Goal: Task Accomplishment & Management: Manage account settings

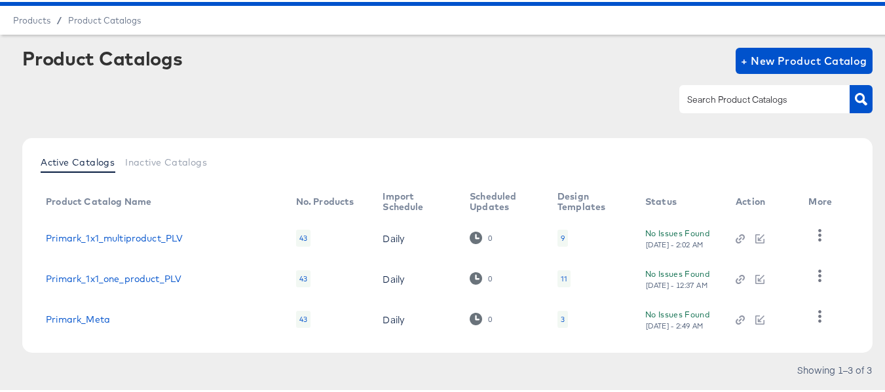
scroll to position [65, 0]
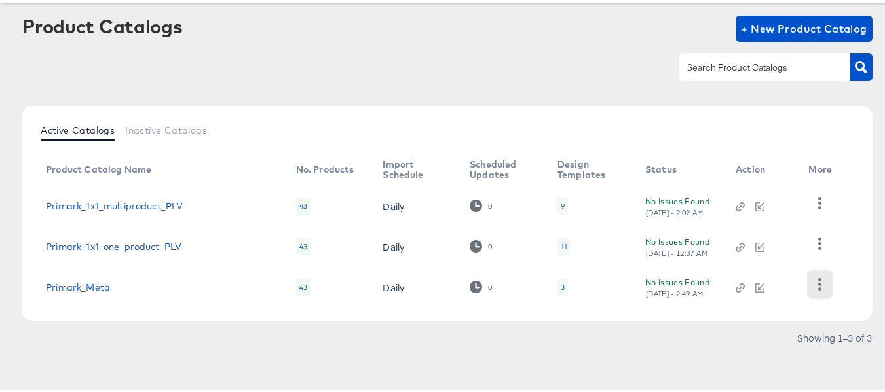
click at [819, 282] on icon "button" at bounding box center [820, 282] width 3 height 12
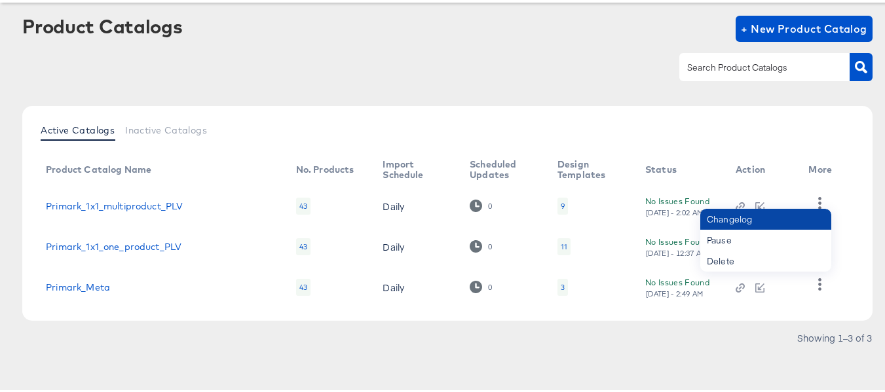
click at [752, 224] on div "Changelog" at bounding box center [765, 217] width 131 height 21
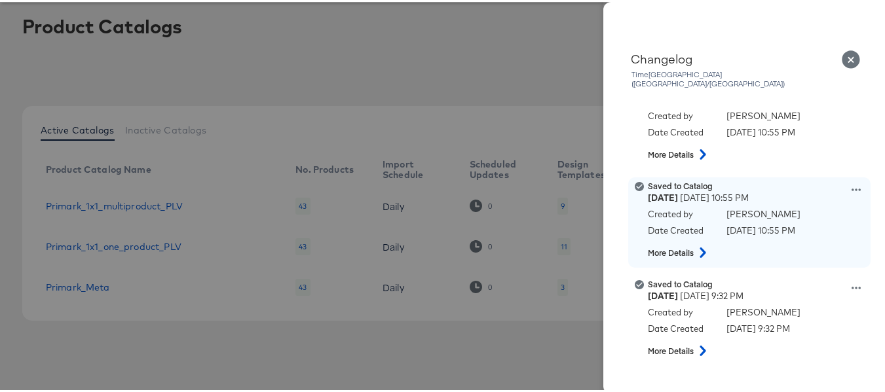
scroll to position [262, 0]
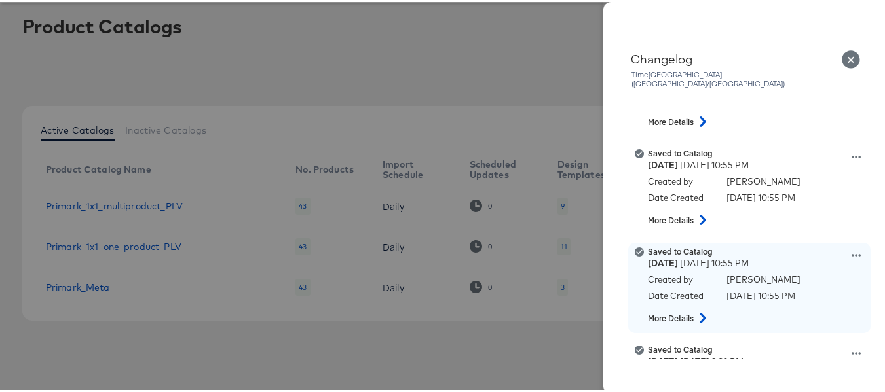
click at [829, 246] on div "Saved to Catalog Wednesday August 13th 2025 10:55 PM Created by Mitchell Dimaya…" at bounding box center [766, 286] width 236 height 84
click at [851, 249] on icon at bounding box center [855, 253] width 9 height 9
click at [761, 230] on button "View this version" at bounding box center [795, 239] width 131 height 19
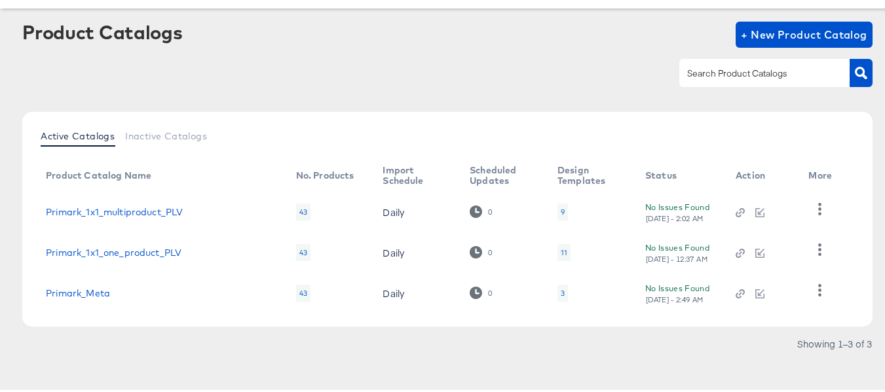
scroll to position [65, 0]
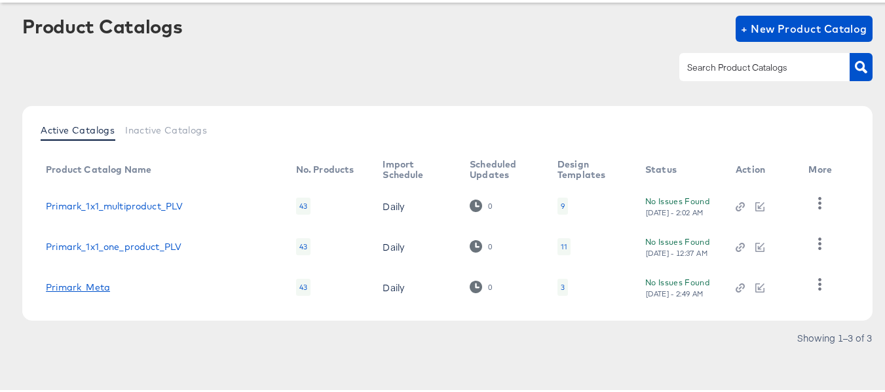
click at [81, 288] on link "Primark_Meta" at bounding box center [78, 285] width 64 height 10
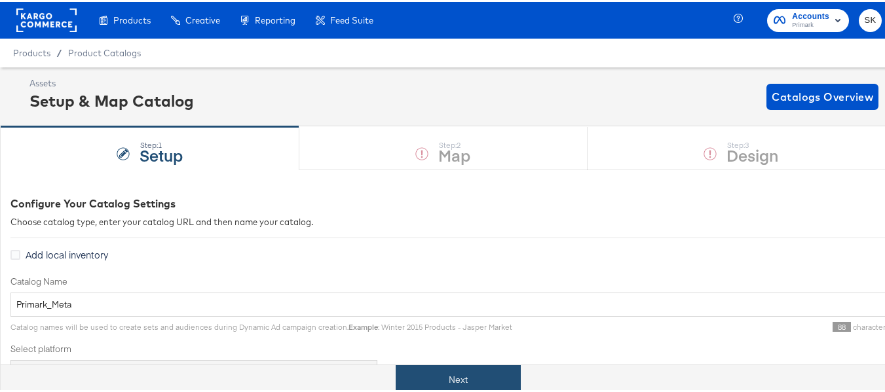
click at [442, 375] on button "Next" at bounding box center [458, 377] width 125 height 29
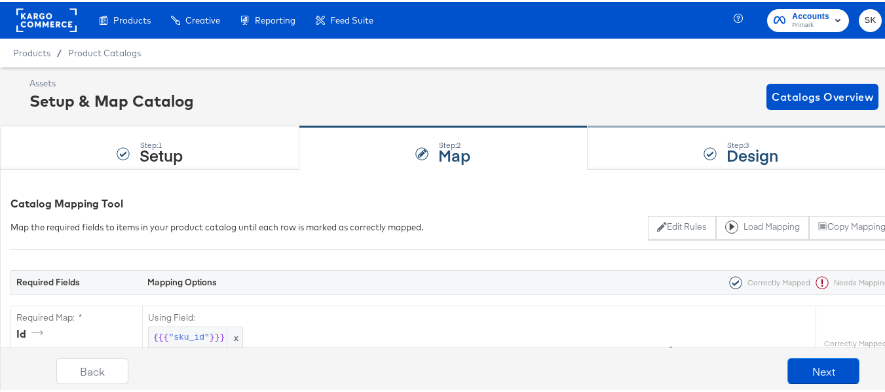
click at [760, 154] on strong "Design" at bounding box center [752, 153] width 52 height 22
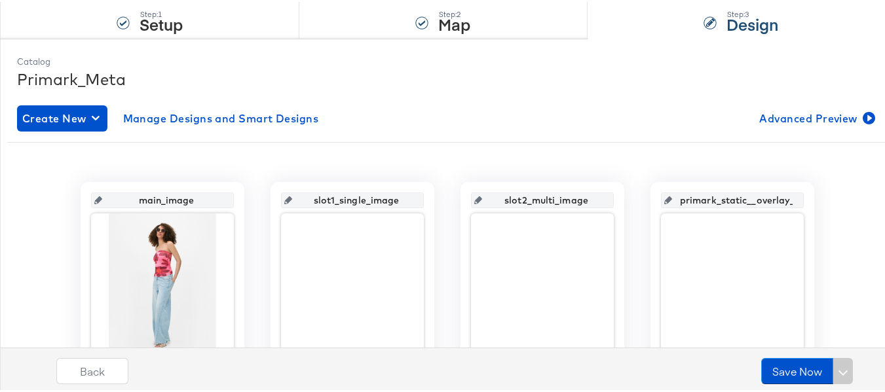
scroll to position [196, 0]
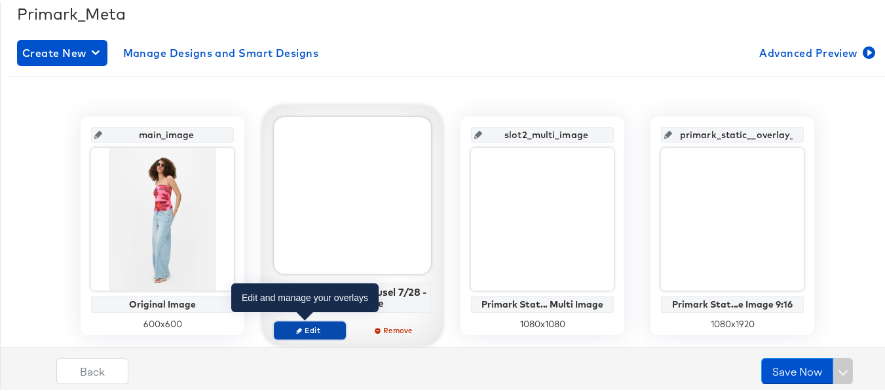
click at [296, 330] on icon "button" at bounding box center [299, 329] width 6 height 6
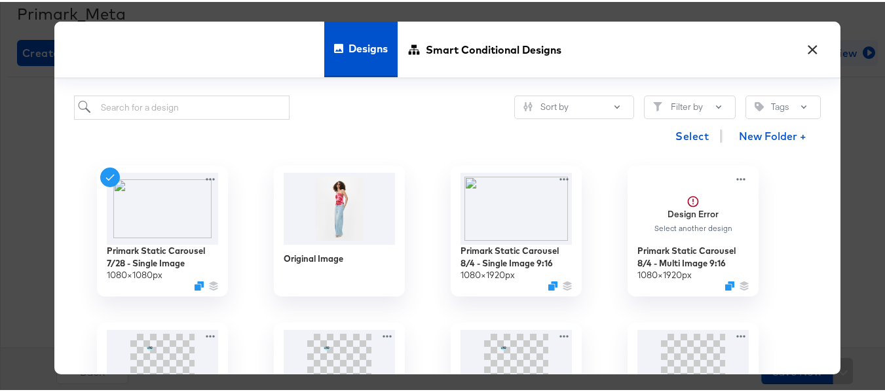
click at [811, 48] on button "×" at bounding box center [812, 45] width 24 height 24
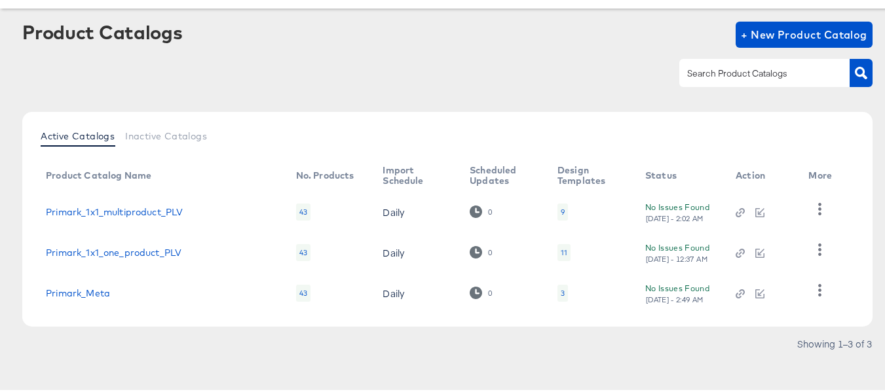
scroll to position [65, 0]
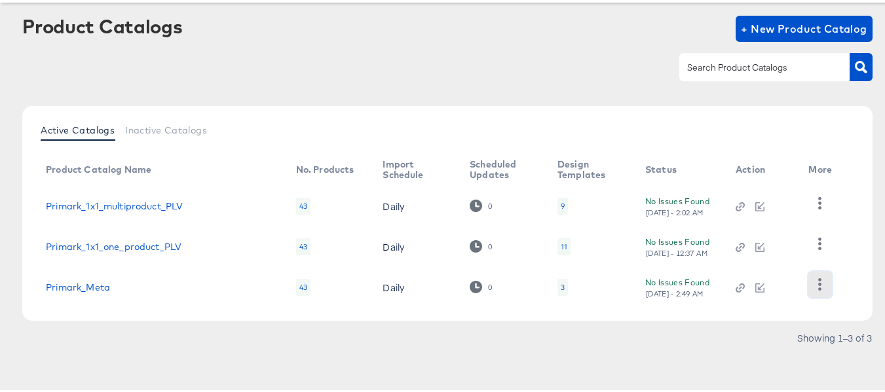
click at [829, 286] on button "button" at bounding box center [819, 283] width 23 height 26
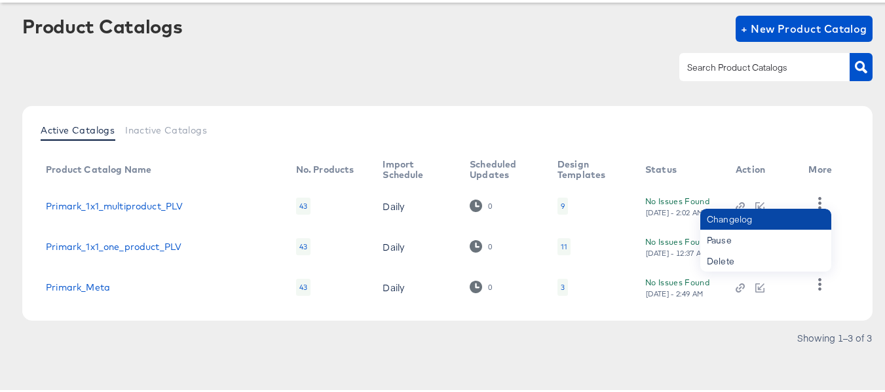
click at [780, 219] on div "Changelog" at bounding box center [765, 217] width 131 height 21
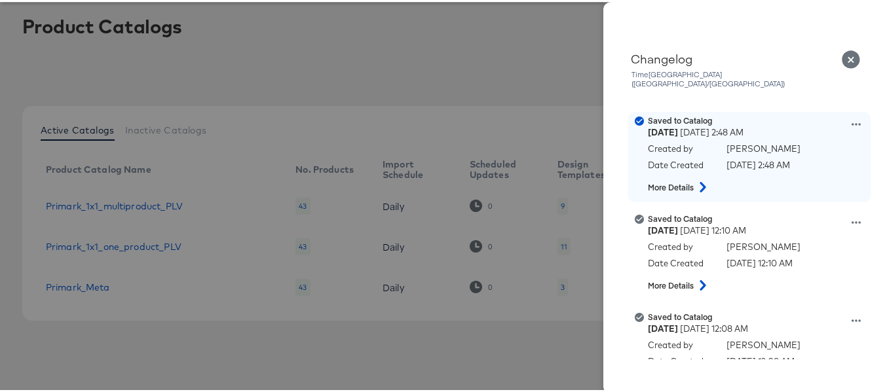
drag, startPoint x: 757, startPoint y: 122, endPoint x: 766, endPoint y: 126, distance: 9.1
click at [757, 124] on div "Thursday August 14th 2025 2:48 AM" at bounding box center [757, 130] width 219 height 12
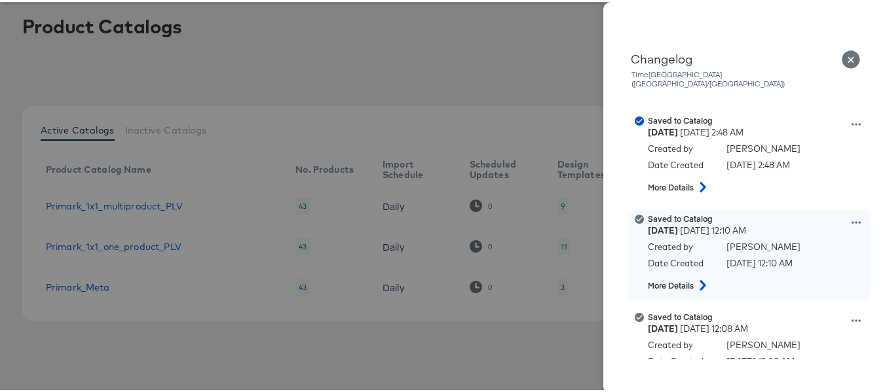
click at [709, 223] on div "Thursday August 14th 2025 12:10 AM" at bounding box center [757, 229] width 219 height 12
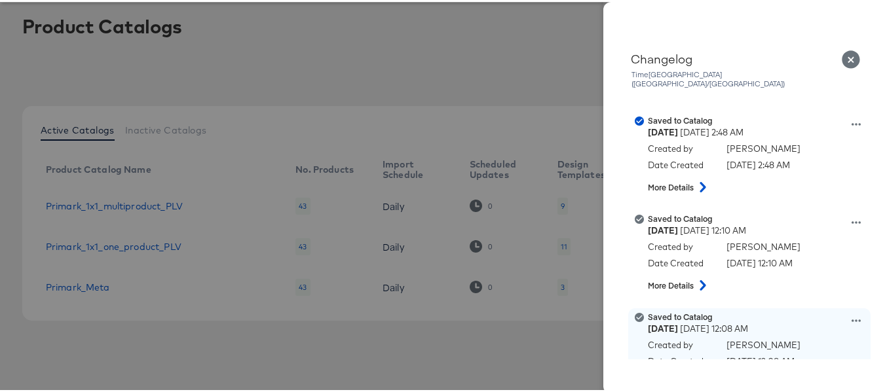
click at [698, 310] on strong "Saved to Catalog" at bounding box center [680, 315] width 65 height 10
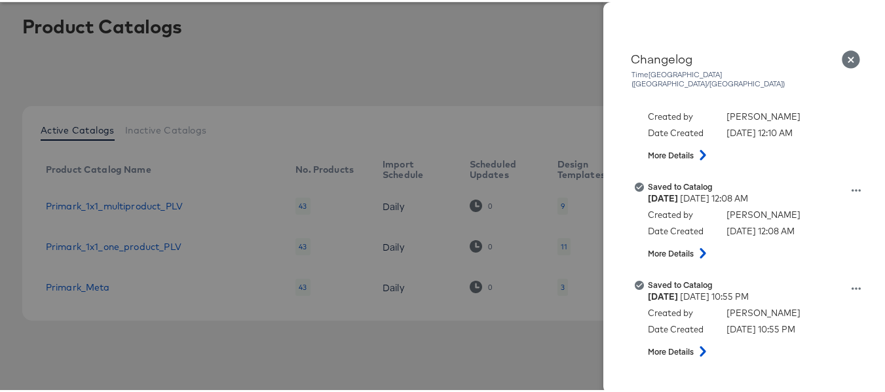
scroll to position [131, 0]
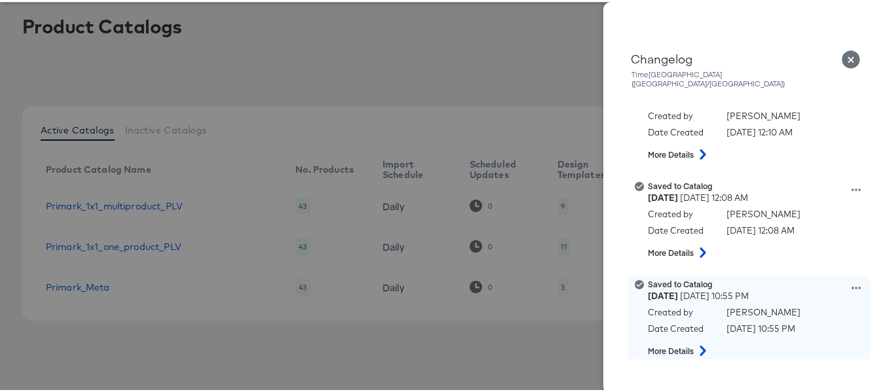
click at [730, 288] on div "Wednesday August 13th 2025 10:55 PM" at bounding box center [757, 294] width 219 height 12
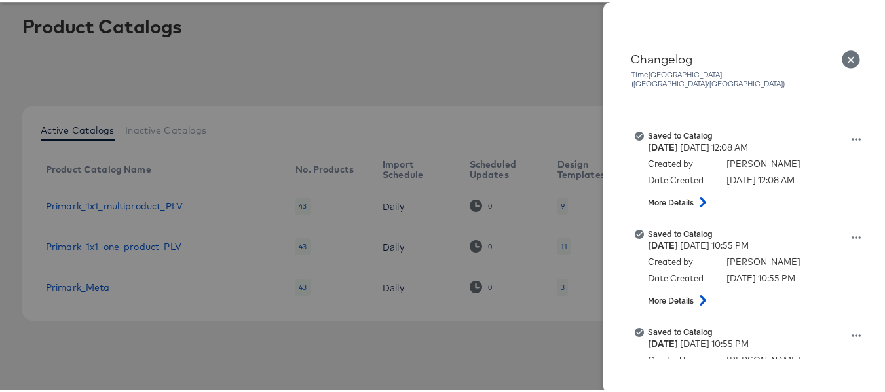
scroll to position [196, 0]
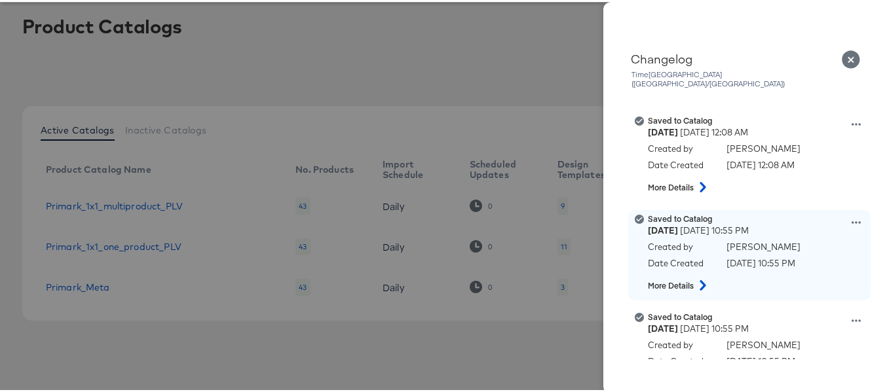
click at [727, 212] on div "Saved to Catalog Wednesday August 13th 2025 10:55 PM Created by Mitchell Dimaya…" at bounding box center [766, 254] width 236 height 84
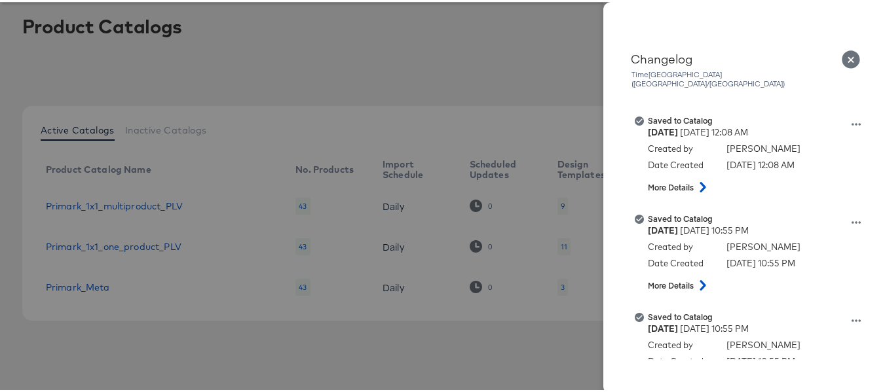
click at [845, 56] on icon "Close" at bounding box center [851, 57] width 18 height 18
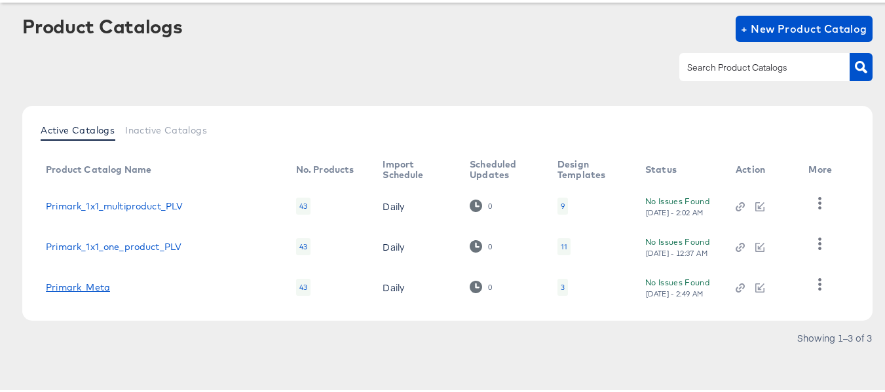
click at [86, 288] on link "Primark_Meta" at bounding box center [78, 285] width 64 height 10
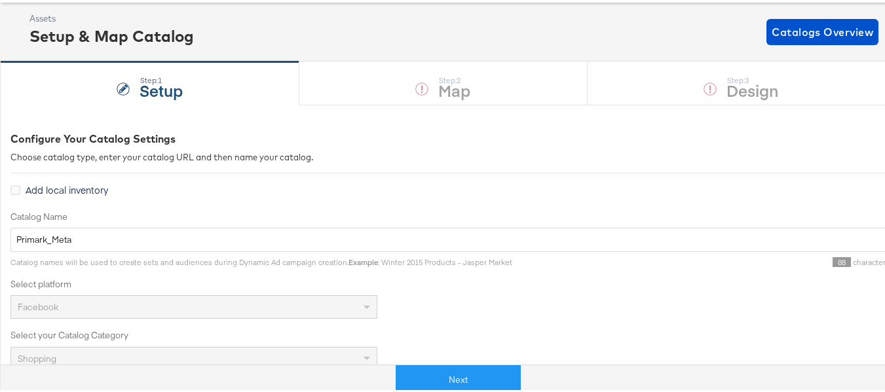
scroll to position [65, 0]
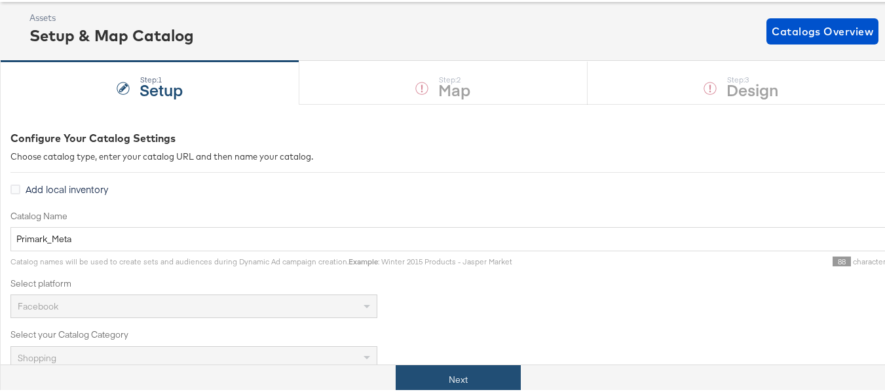
click at [483, 367] on button "Next" at bounding box center [458, 377] width 125 height 29
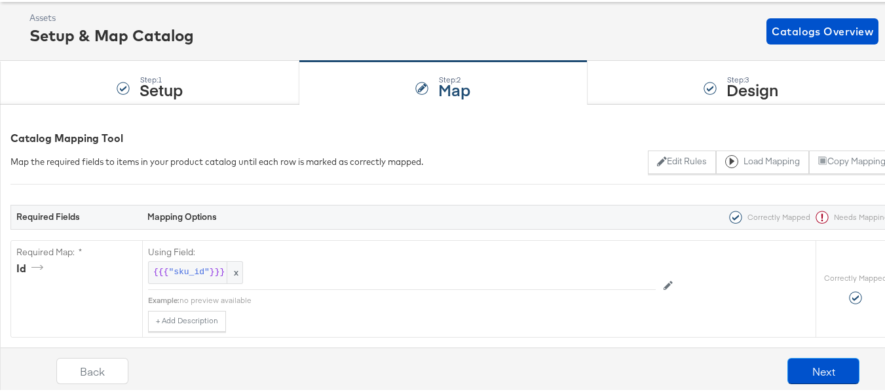
scroll to position [0, 0]
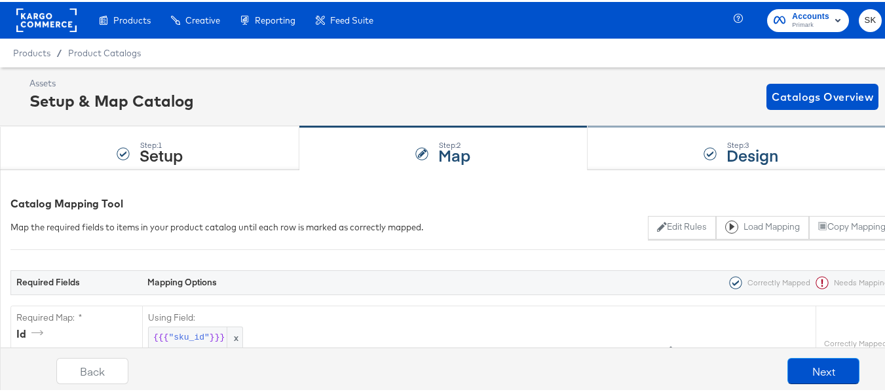
click at [768, 156] on strong "Design" at bounding box center [752, 153] width 52 height 22
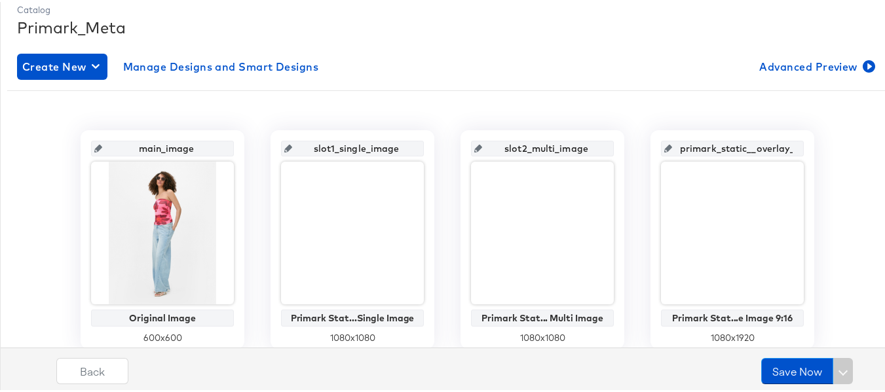
scroll to position [262, 0]
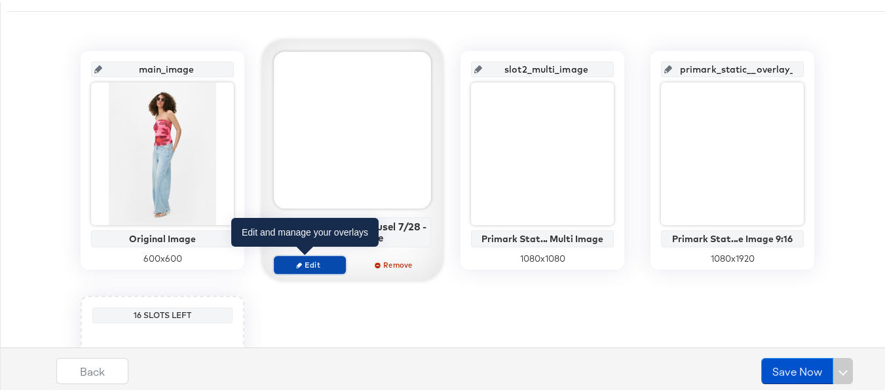
click at [299, 264] on span "Edit" at bounding box center [310, 263] width 60 height 10
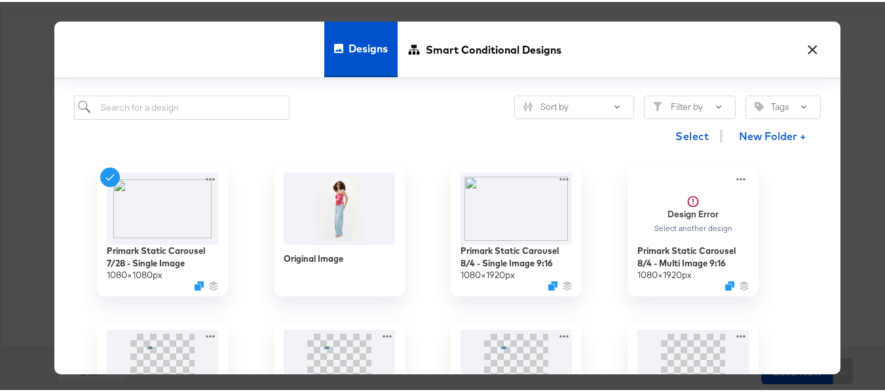
click at [811, 51] on button "×" at bounding box center [812, 45] width 24 height 24
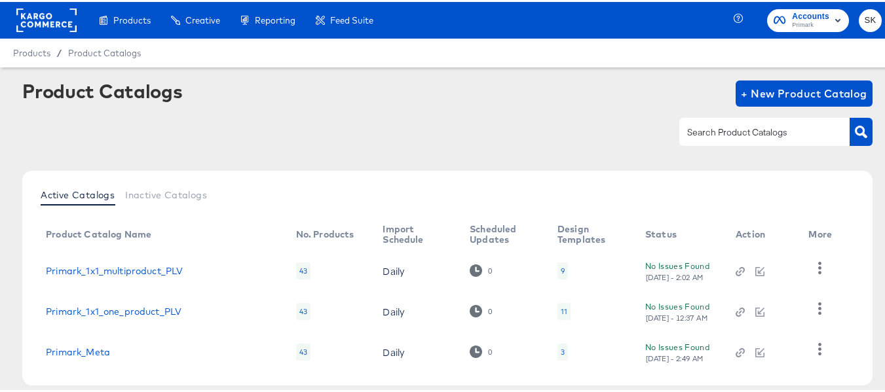
click at [38, 9] on rect at bounding box center [46, 19] width 60 height 24
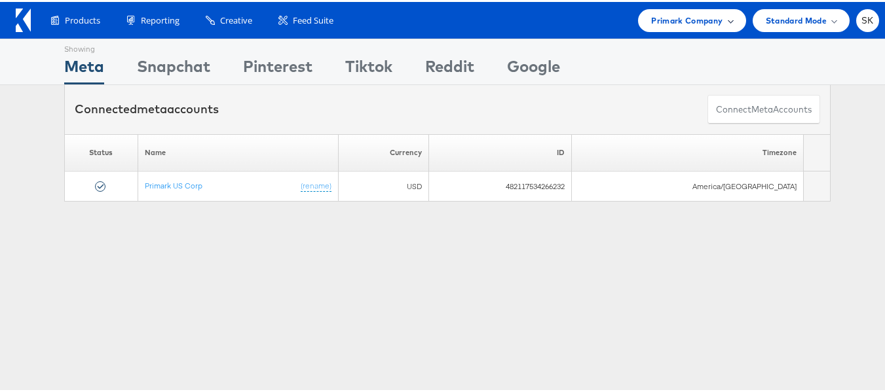
click at [680, 25] on span "Primark Company" at bounding box center [686, 19] width 71 height 14
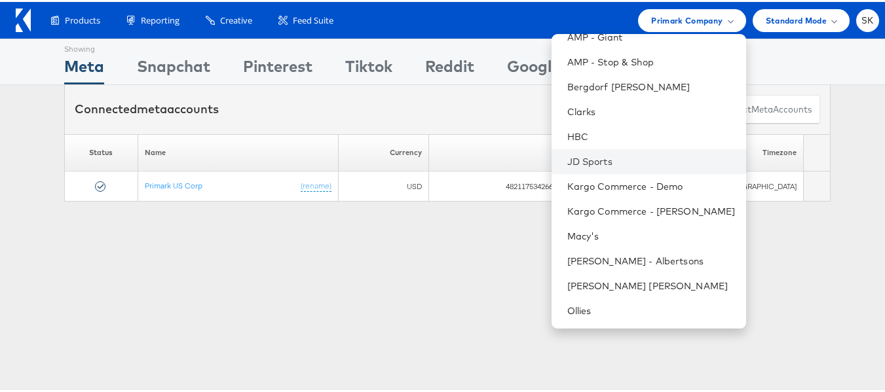
scroll to position [187, 0]
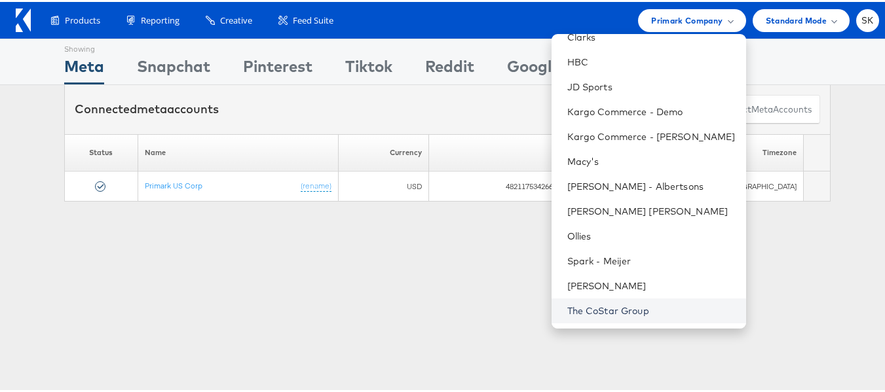
click at [594, 304] on link "The CoStar Group" at bounding box center [651, 309] width 168 height 13
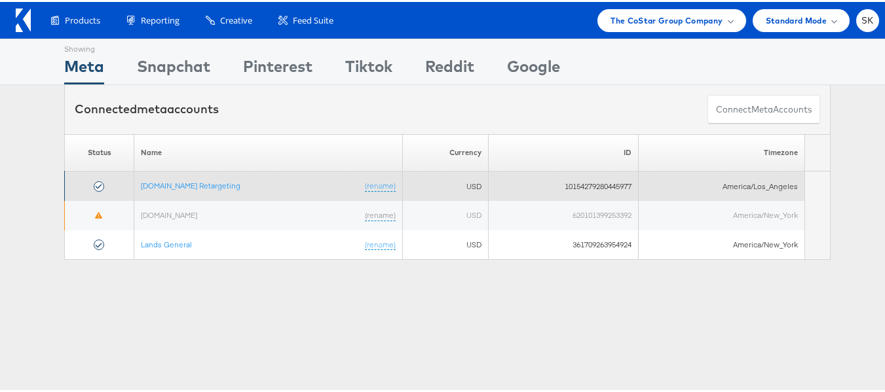
click at [189, 191] on td "[DOMAIN_NAME] Retargeting (rename)" at bounding box center [268, 184] width 269 height 29
click at [189, 190] on td "[DOMAIN_NAME] Retargeting (rename)" at bounding box center [268, 184] width 269 height 29
click at [192, 181] on link "[DOMAIN_NAME] Retargeting" at bounding box center [191, 184] width 100 height 10
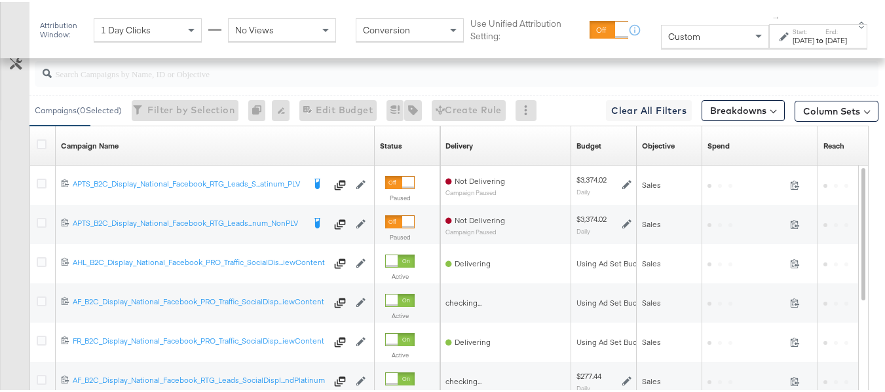
scroll to position [524, 0]
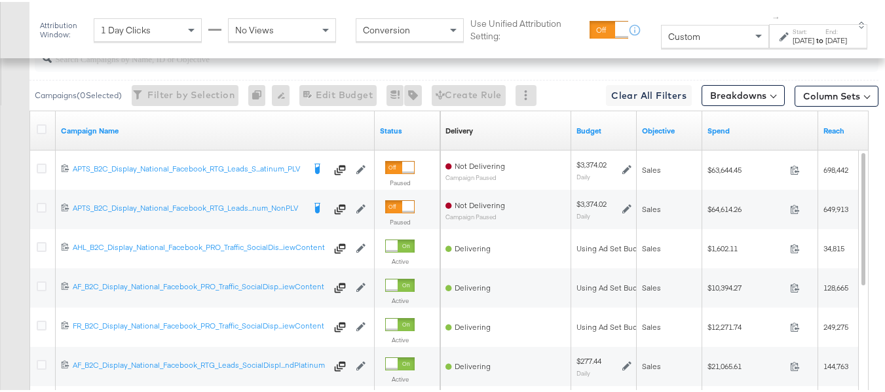
click at [792, 27] on label "Start:" at bounding box center [803, 30] width 22 height 9
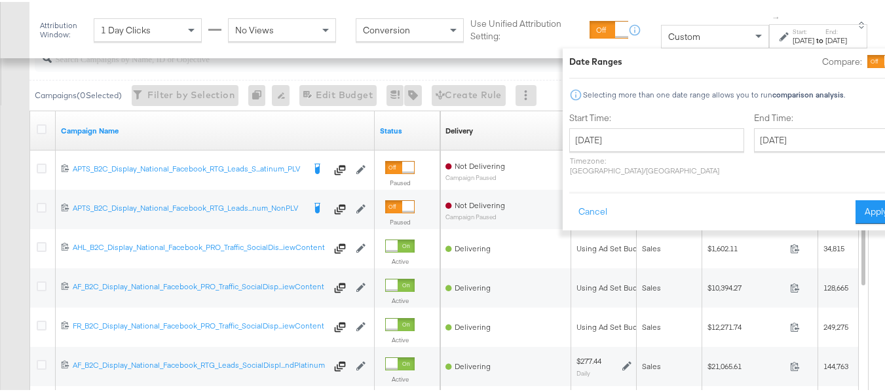
scroll to position [636, 0]
click at [610, 126] on input "November 1st 2024" at bounding box center [656, 138] width 175 height 24
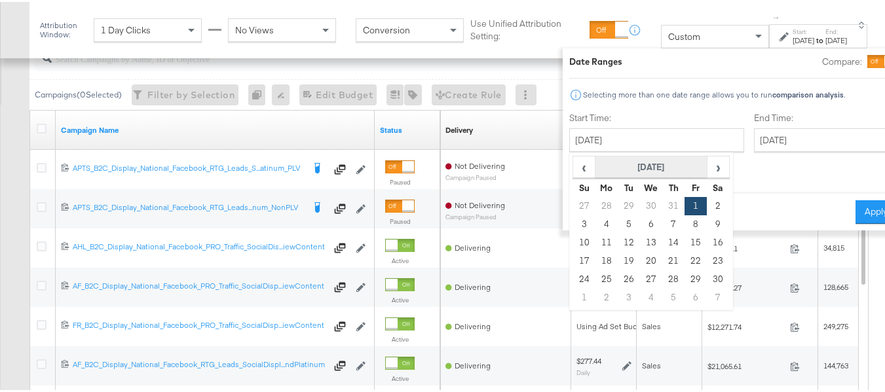
click at [601, 160] on th "November 2024" at bounding box center [651, 166] width 112 height 22
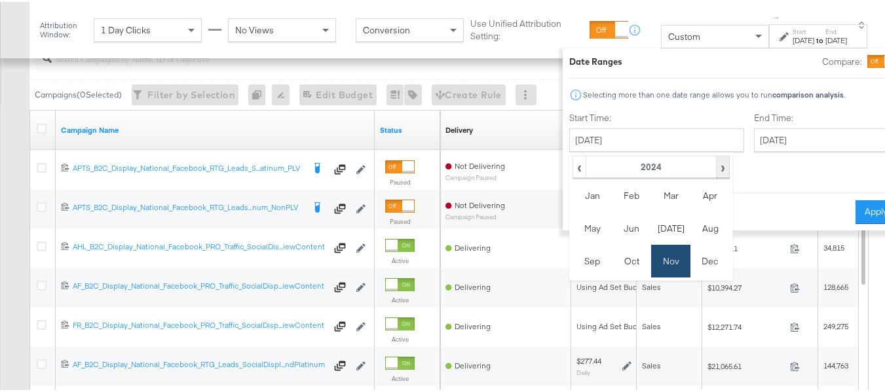
click at [717, 164] on span "›" at bounding box center [722, 165] width 11 height 20
click at [690, 231] on td "Aug" at bounding box center [709, 226] width 39 height 33
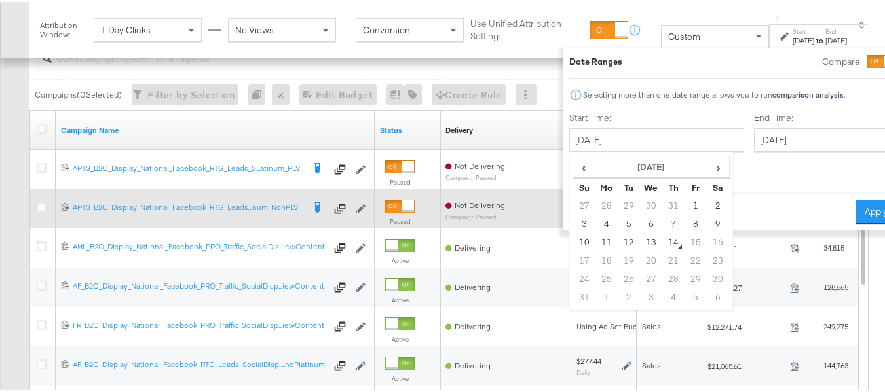
click at [618, 240] on td "12" at bounding box center [629, 241] width 22 height 18
type input "August 12th 2025"
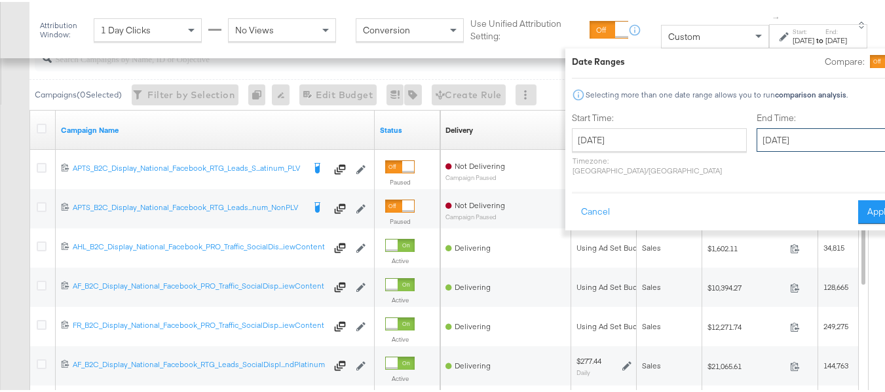
click at [787, 141] on input "August 12th 2025" at bounding box center [825, 138] width 138 height 24
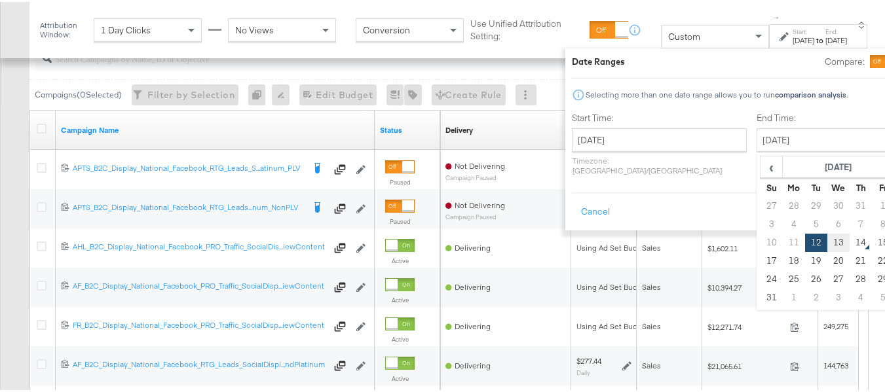
click at [827, 238] on td "13" at bounding box center [838, 241] width 22 height 18
type input "[DATE]"
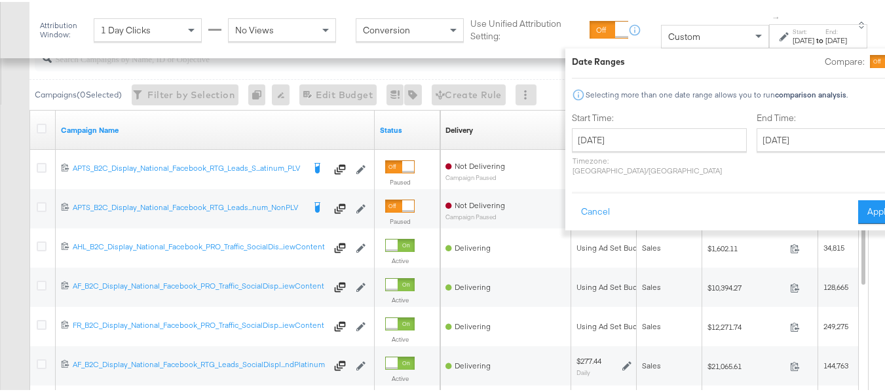
click at [838, 190] on div "Cancel Apply" at bounding box center [735, 206] width 327 height 32
click at [858, 198] on button "Apply" at bounding box center [878, 210] width 41 height 24
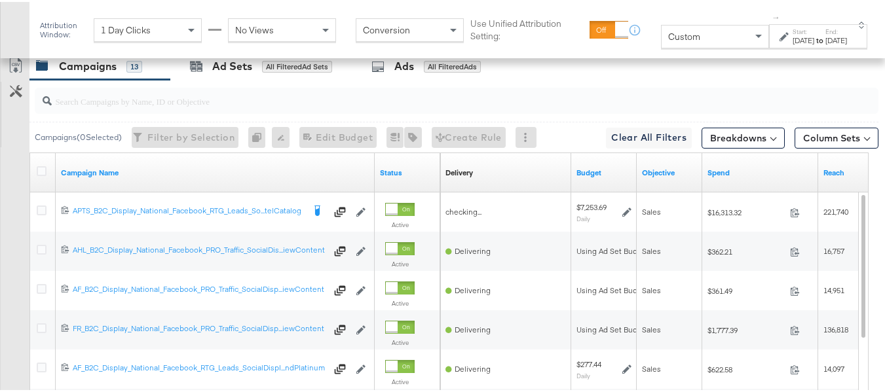
scroll to position [570, 0]
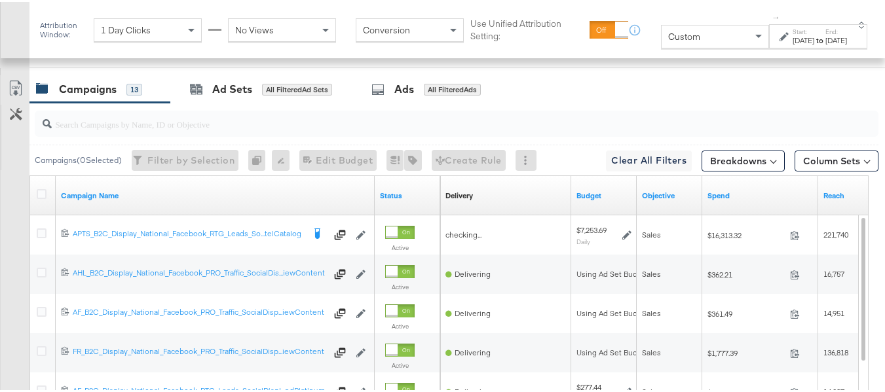
click at [128, 130] on input "search" at bounding box center [428, 117] width 752 height 26
paste input "APTS_B2C_Display_National_Facebook_RTG_Leads_SocialDisplay_Retargeting_Diamond_…"
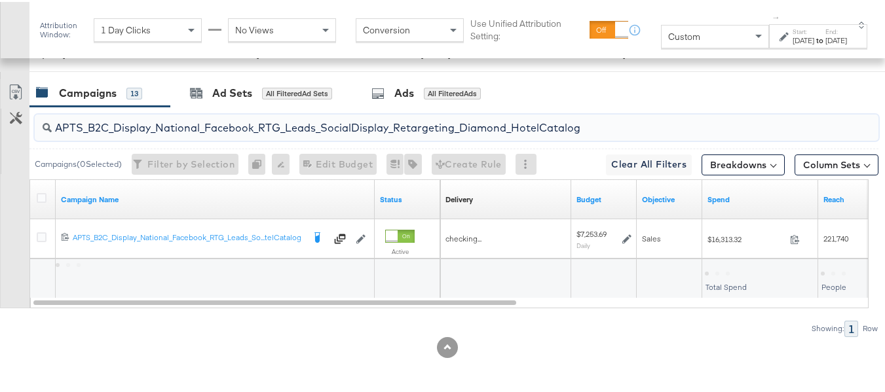
click at [128, 134] on input "APTS_B2C_Display_National_Facebook_RTG_Leads_SocialDisplay_Retargeting_Diamond_…" at bounding box center [428, 121] width 752 height 26
type input "APTS_B2C_Display_National_Facebook_RTG_Leads_SocialDisplay_Retargeting_Diamond_…"
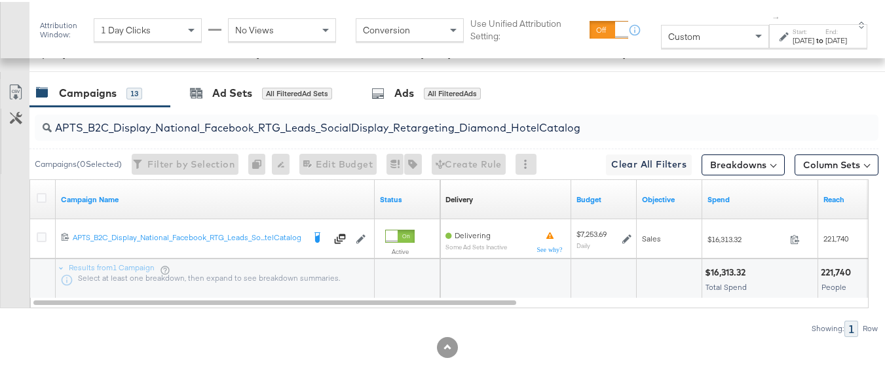
click at [792, 44] on div "Aug 12th 2025" at bounding box center [803, 38] width 22 height 10
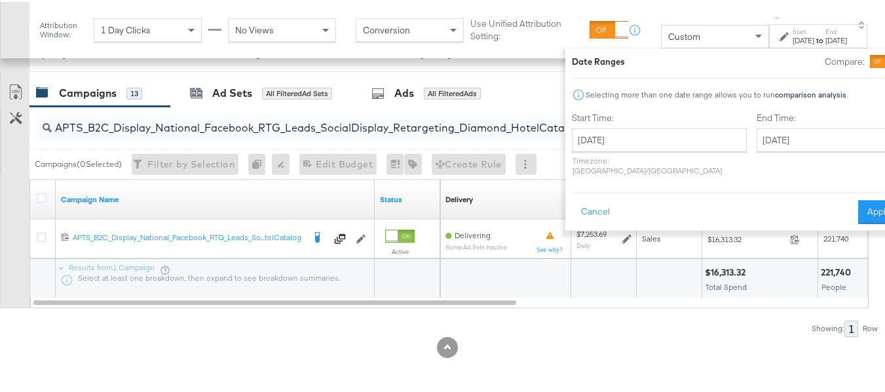
click at [617, 121] on label "Start Time:" at bounding box center [659, 116] width 175 height 12
click at [617, 132] on input "August 12th 2025" at bounding box center [659, 138] width 175 height 24
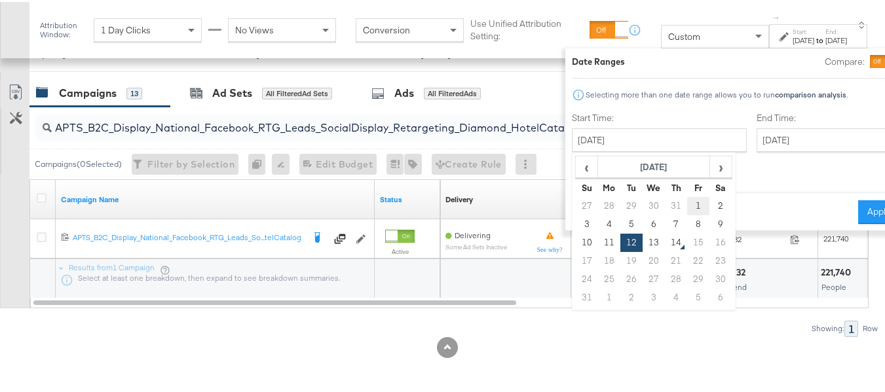
click at [688, 198] on td "1" at bounding box center [699, 204] width 22 height 18
type input "[DATE]"
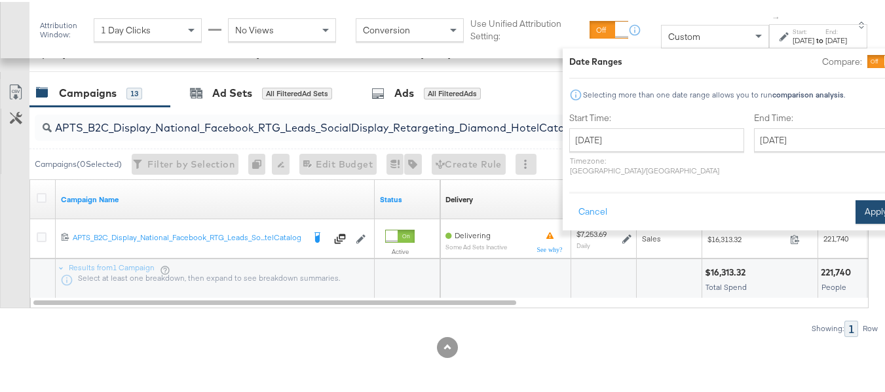
click at [855, 201] on button "Apply" at bounding box center [875, 210] width 41 height 24
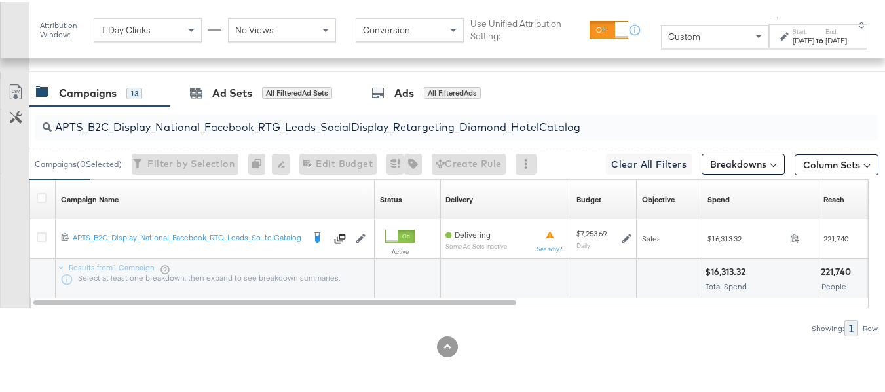
click at [311, 133] on input "APTS_B2C_Display_National_Facebook_RTG_Leads_SocialDisplay_Retargeting_Diamond_…" at bounding box center [428, 120] width 752 height 26
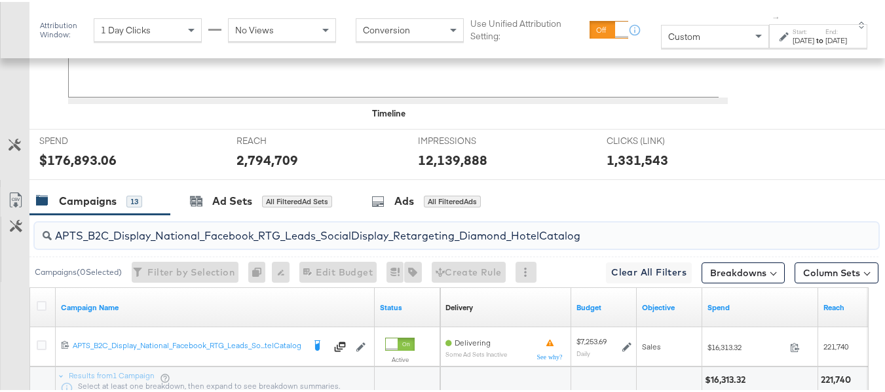
scroll to position [570, 0]
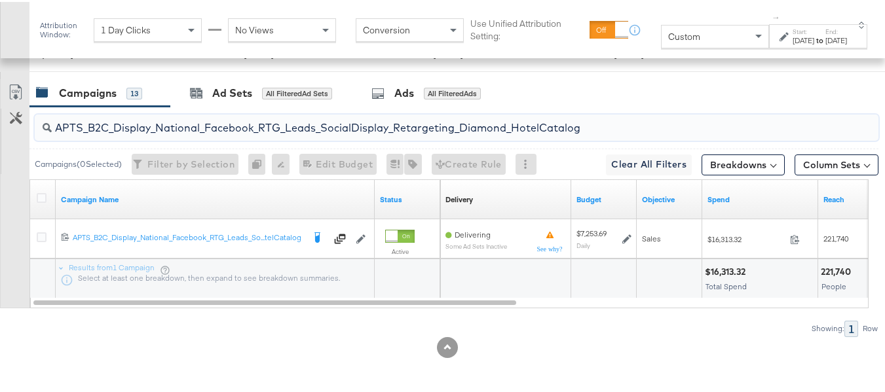
paste input "alwayson_Retargeting_DARE24_DiamondPlatinum"
click at [181, 134] on input "APTS_B2C_Display_National_Facebook_RTG_Leads_SocialDisplay_alwayson_Retargeting…" at bounding box center [428, 121] width 752 height 26
paste input "FR_B2C_Display_National_Facebook_RTG_Leads_SocialDisplay_alwayson_Retargeting_FR"
click at [182, 127] on input "FR_B2C_Display_National_Facebook_RTG_Leads_SocialDisplay_alwayson_Retargeting_F…" at bounding box center [428, 121] width 752 height 26
paste input "AF_B2C_Display_National_Facebook_RTG_Leads_SocialDisplay_alwayson_Retargeting_AF"
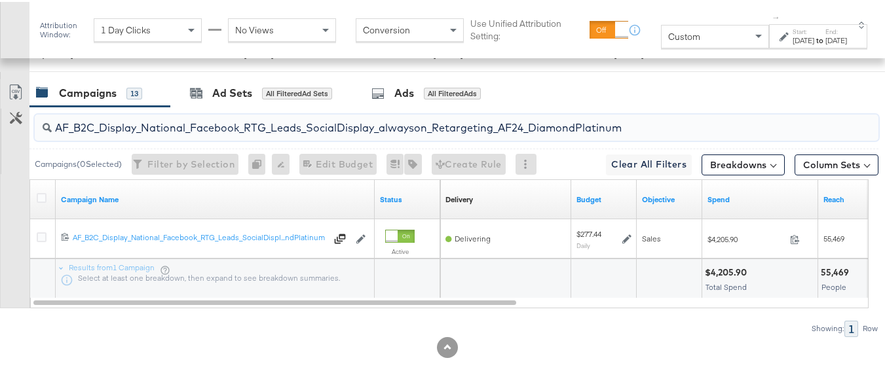
click at [225, 134] on input "AF_B2C_Display_National_Facebook_RTG_Leads_SocialDisplay_alwayson_Retargeting_A…" at bounding box center [428, 121] width 752 height 26
paste input "HL_B2C_Display_National_Facebook_RTG_Leads_SocialDisplay_alwayson_Retargeting_A…"
click at [208, 134] on input "AHL_B2C_Display_National_Facebook_RTG_Leads_SocialDisplay_alwayson_Retargeting_…" at bounding box center [428, 121] width 752 height 26
paste input "PTS_B2C_Display_National_Facebook_PRO_Traffic_SocialDisplay_alwayson_ASC_DARE24…"
click at [200, 134] on input "APTS_B2C_Display_National_Facebook_PRO_Traffic_SocialDisplay_alwayson_ASC_DARE2…" at bounding box center [428, 121] width 752 height 26
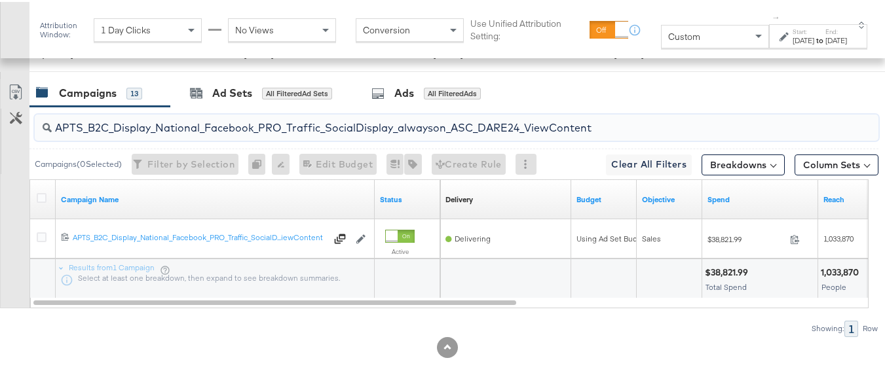
paste input "Leads_SocialDisplay_alwayson_ASC_DARE24_Purchase"
click at [170, 133] on input "APTS_B2C_Display_National_Facebook_PRO_Leads_SocialDisplay_alwayson_ASC_DARE24_…" at bounding box center [428, 121] width 752 height 26
paste input "F_B2C_Display_National_Facebook_PRO_Traffic_SocialDisplay_alwayson_ASC_AF24_Vie…"
click at [175, 134] on input "AF_B2C_Display_National_Facebook_PRO_Traffic_SocialDisplay_alwayson_ASC_AF24_Vi…" at bounding box center [428, 121] width 752 height 26
paste input "FR_B2C_Display_National_Facebook_PRO_Traffic_SocialDisplay_alwayson_ASC_FR"
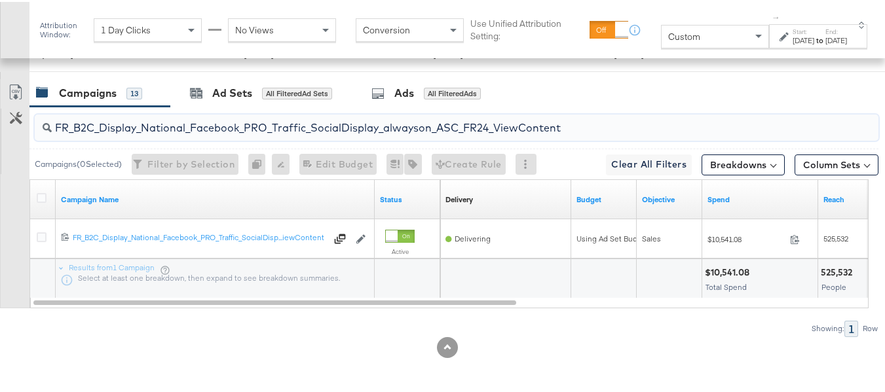
click at [286, 134] on input "FR_B2C_Display_National_Facebook_PRO_Traffic_SocialDisplay_alwayson_ASC_FR24_Vi…" at bounding box center [428, 121] width 752 height 26
paste input "AHL_B2C_Display_National_Facebook_PRO_Traffic_SocialDisplay_alwayson_ASC_AHL"
type input "AHL_B2C_Display_National_Facebook_PRO_Traffic_SocialDisplay_alwayson_ASC_AHL24_…"
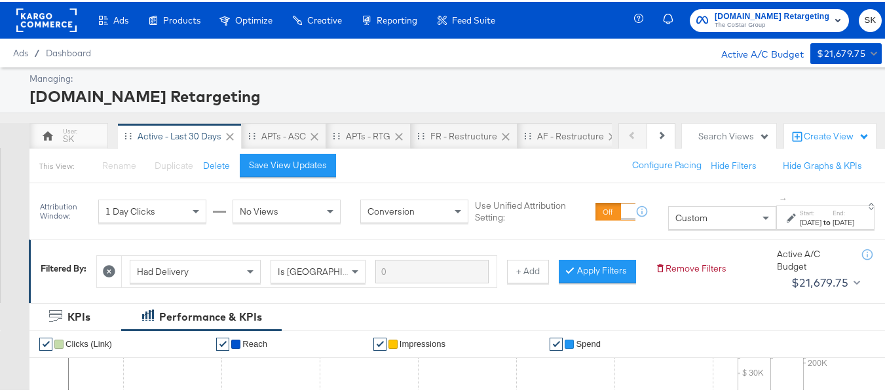
click at [737, 20] on span "The CoStar Group" at bounding box center [772, 23] width 115 height 10
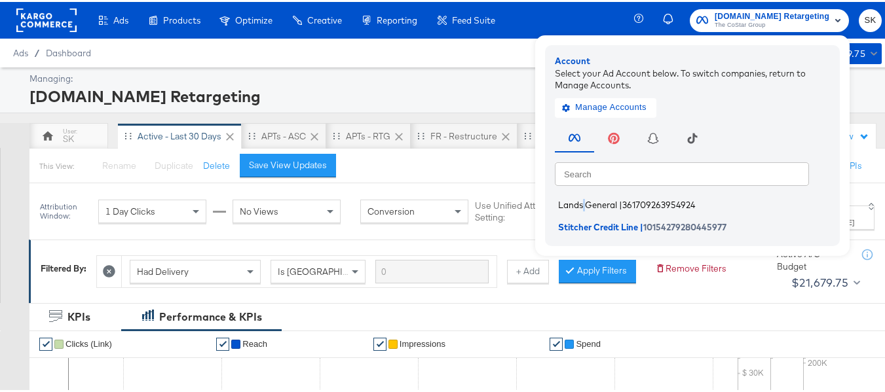
click at [578, 205] on span "Lands General" at bounding box center [587, 203] width 59 height 10
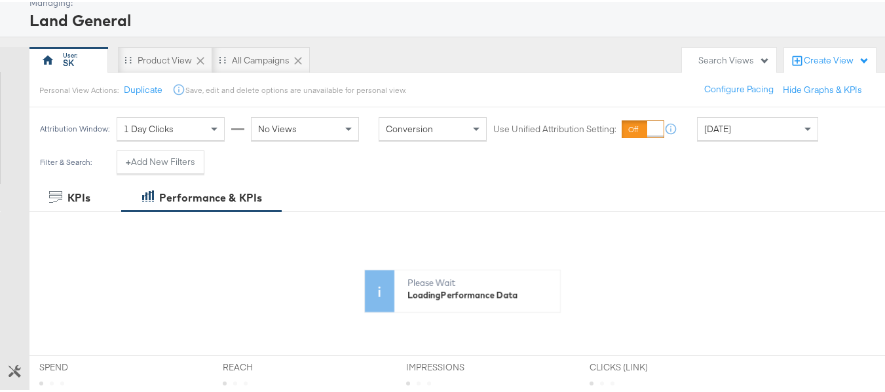
scroll to position [131, 0]
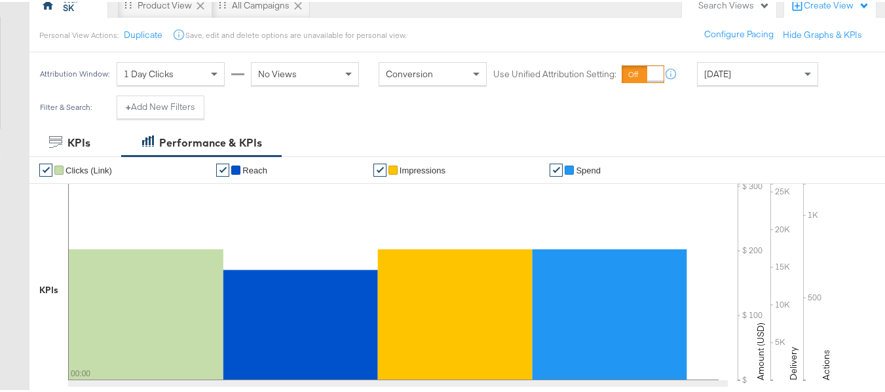
click at [724, 75] on span "[DATE]" at bounding box center [717, 72] width 27 height 12
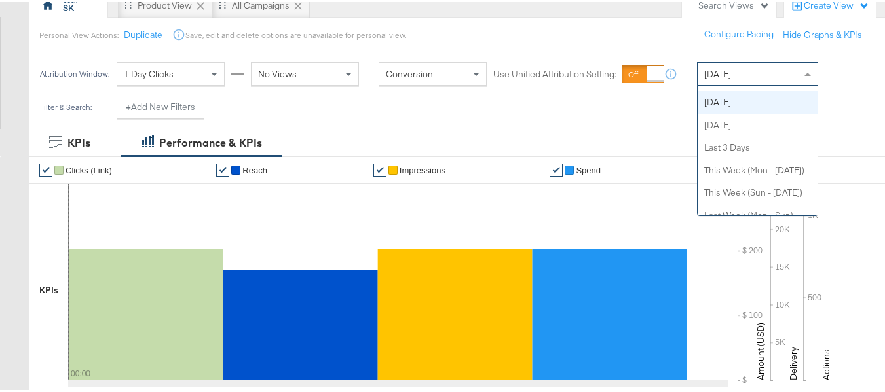
scroll to position [0, 0]
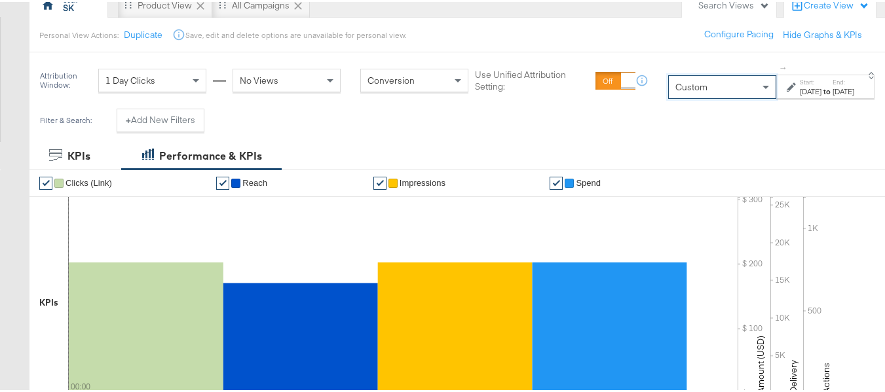
click at [821, 92] on strong "to" at bounding box center [826, 89] width 11 height 10
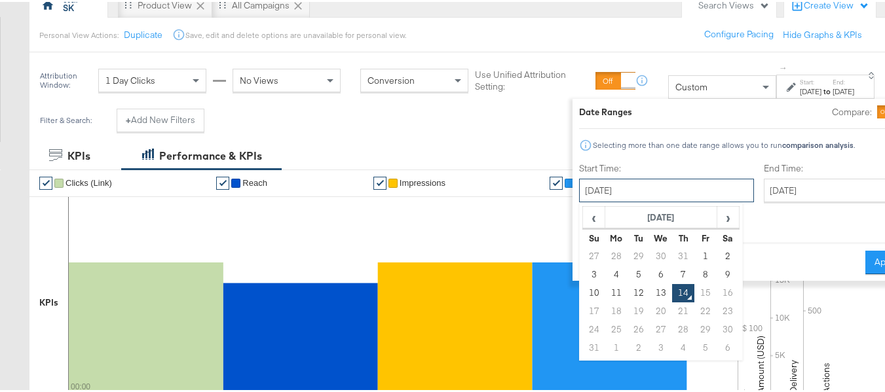
click at [627, 187] on input "[DATE]" at bounding box center [666, 189] width 175 height 24
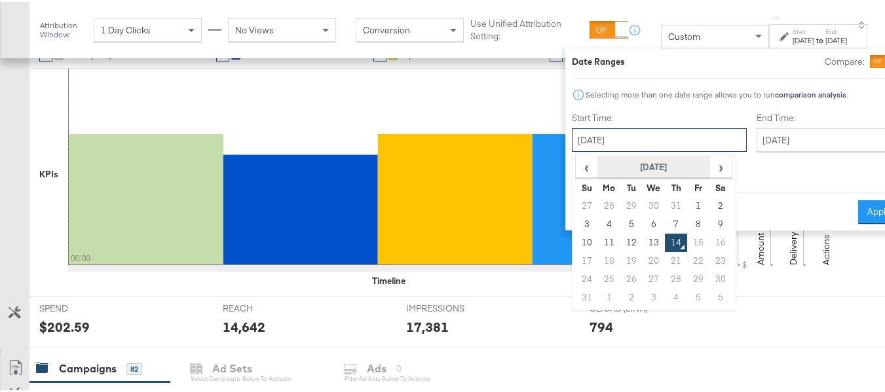
scroll to position [262, 0]
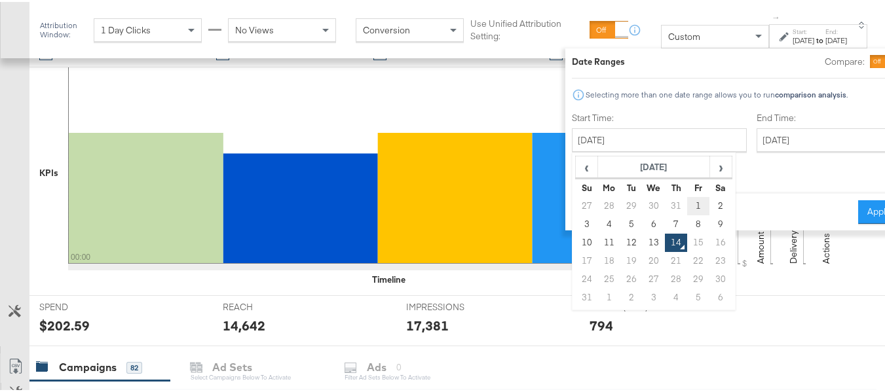
click at [688, 206] on td "1" at bounding box center [699, 204] width 22 height 18
type input "[DATE]"
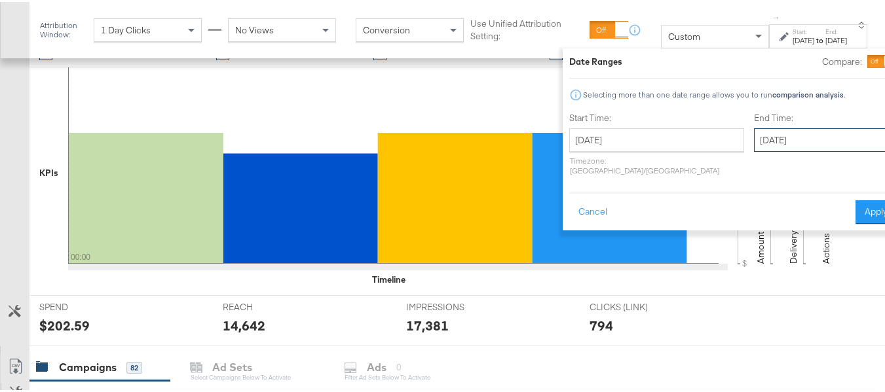
click at [754, 140] on input "[DATE]" at bounding box center [823, 138] width 138 height 24
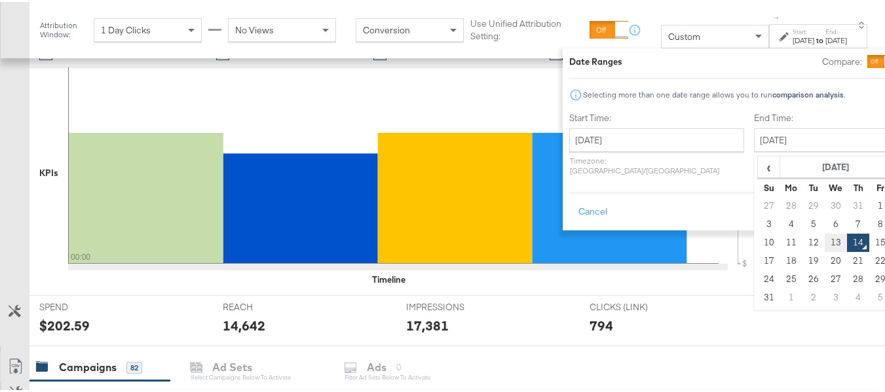
click at [825, 240] on td "13" at bounding box center [836, 241] width 22 height 18
type input "[DATE]"
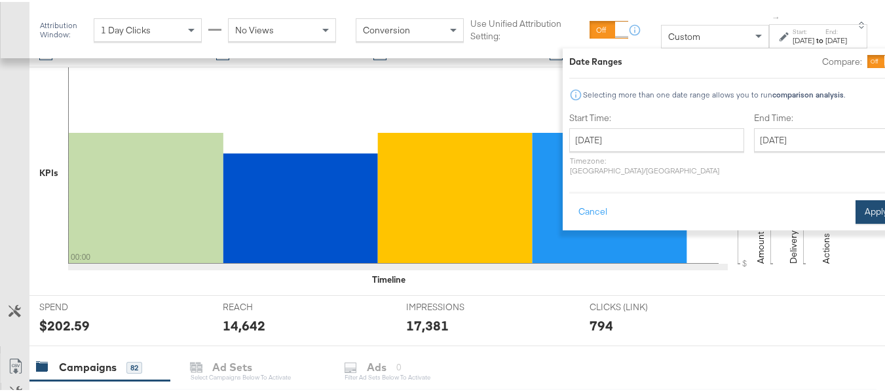
click at [859, 198] on button "Apply" at bounding box center [875, 210] width 41 height 24
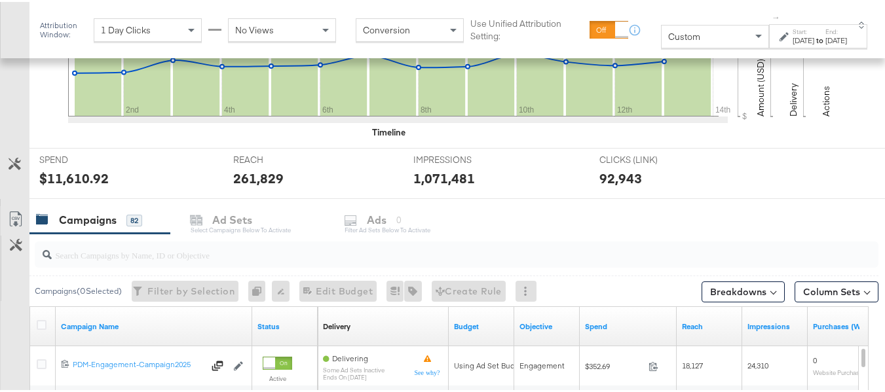
scroll to position [524, 0]
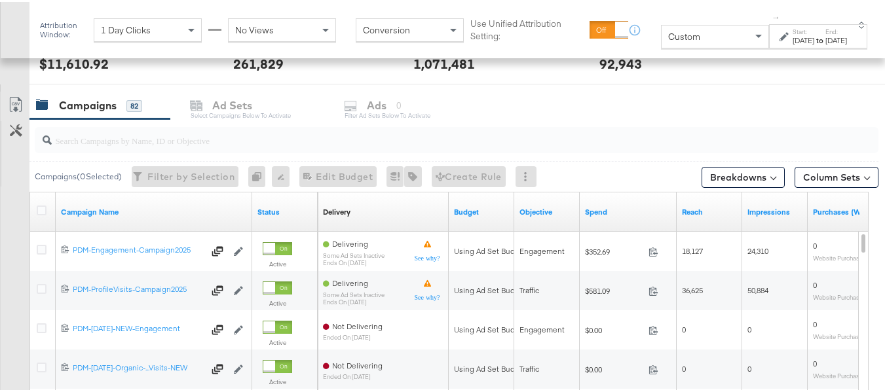
click at [103, 144] on input "search" at bounding box center [428, 134] width 752 height 26
paste input "B2C_LAND_KC_RT_Sig_24"
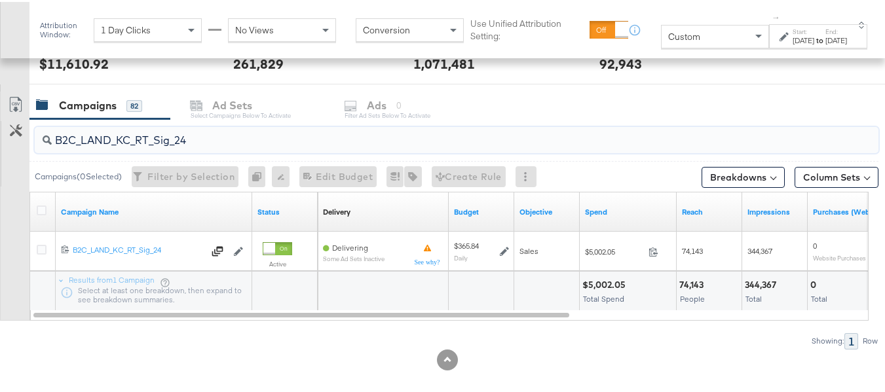
click at [199, 136] on input "B2C_LAND_KC_RT_Sig_24" at bounding box center [428, 134] width 752 height 26
paste input "B_Ecommerce_KC_Retargeting_LW&LOA_Traffic"
click at [239, 147] on div "B2B_Ecommerce_KC_Retargeting_LW&LOA_Traffic" at bounding box center [457, 138] width 844 height 26
paste input "KC_Retargeting_Prospects & Clients_Conversions"
click at [178, 136] on input "B2B_KC_Retargeting_Prospects & Clients_Conversions" at bounding box center [428, 134] width 752 height 26
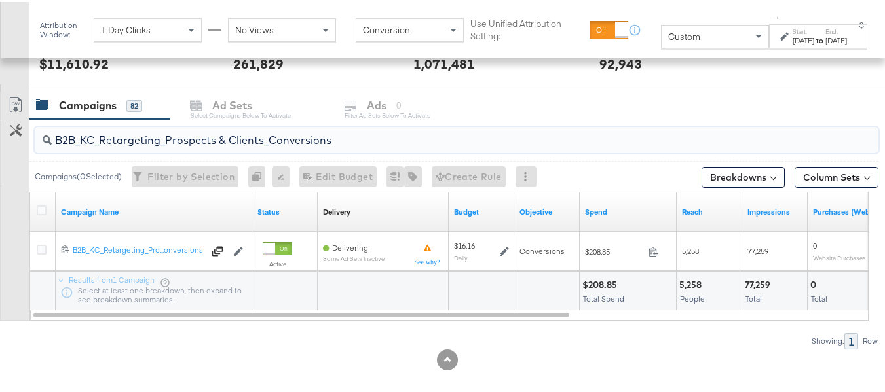
paste input "C_LAND_KC_Pros_Sig"
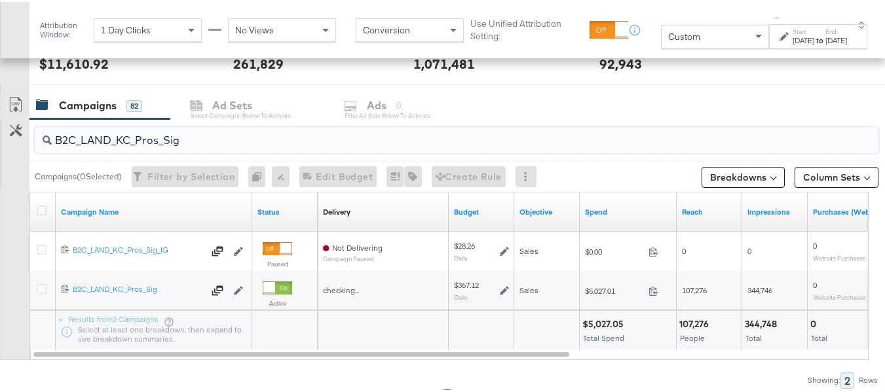
type input "B2C_LAND_KC_Pros_Sig"
